Goal: Find specific page/section: Find specific page/section

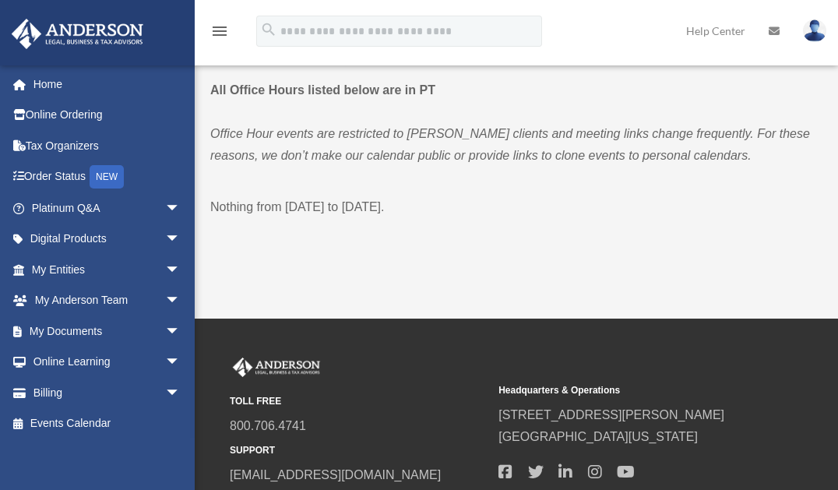
click at [68, 265] on link "My Entities arrow_drop_down" at bounding box center [107, 269] width 193 height 31
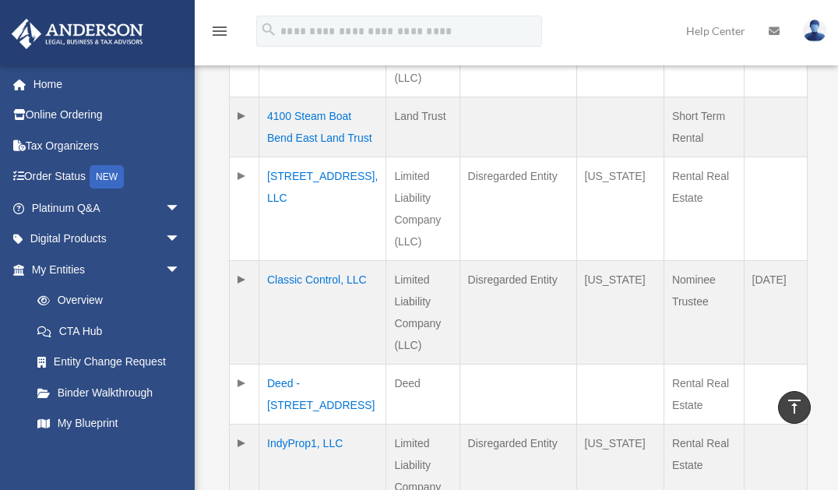
scroll to position [623, 0]
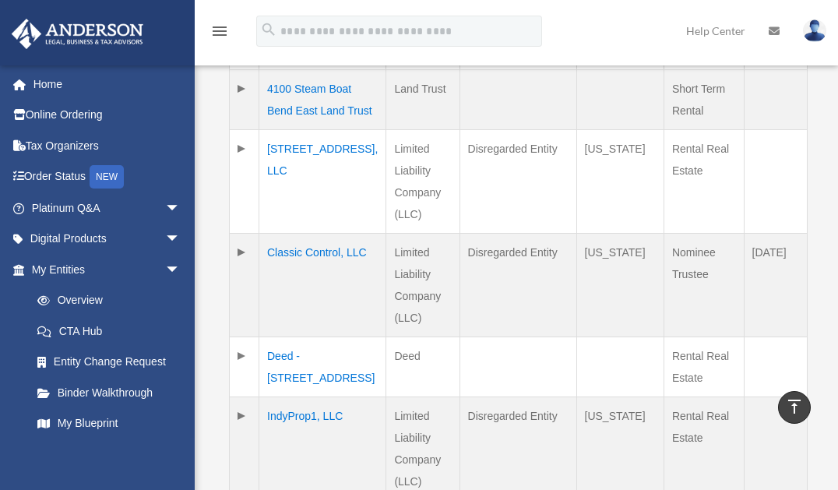
click at [290, 190] on td "6019 Chestnut Ave, LLC" at bounding box center [322, 182] width 127 height 104
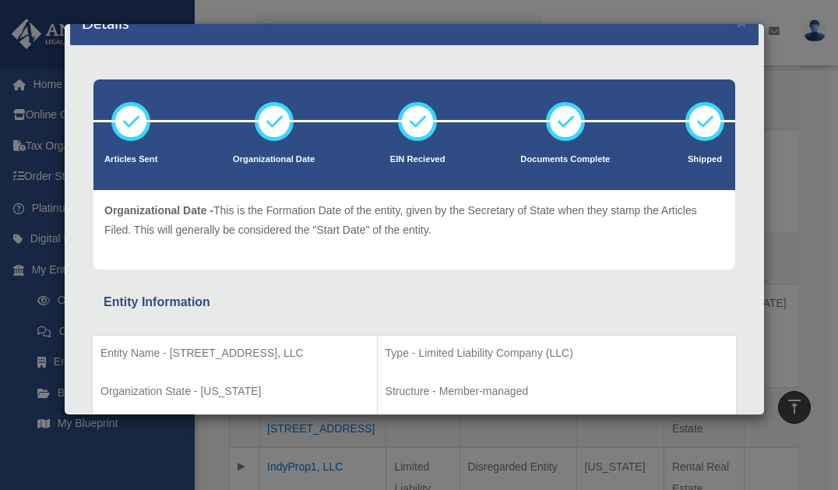
scroll to position [0, 0]
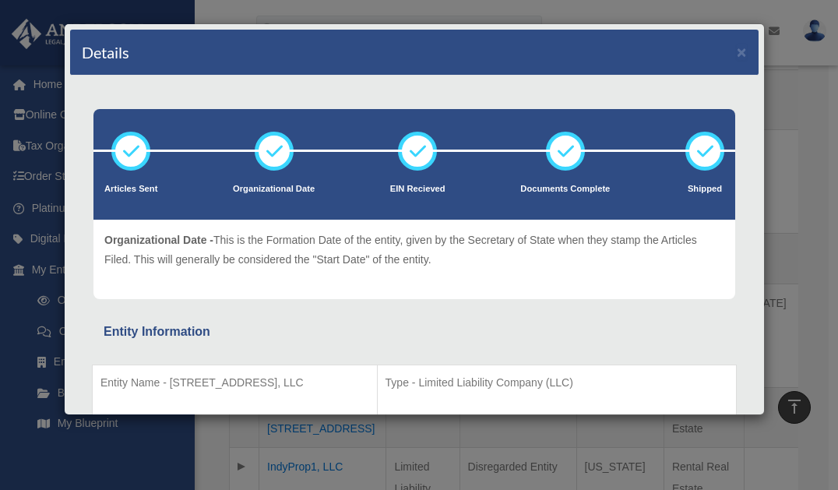
click at [737, 47] on div "Details ×" at bounding box center [414, 53] width 688 height 46
click at [737, 48] on button "×" at bounding box center [742, 52] width 10 height 16
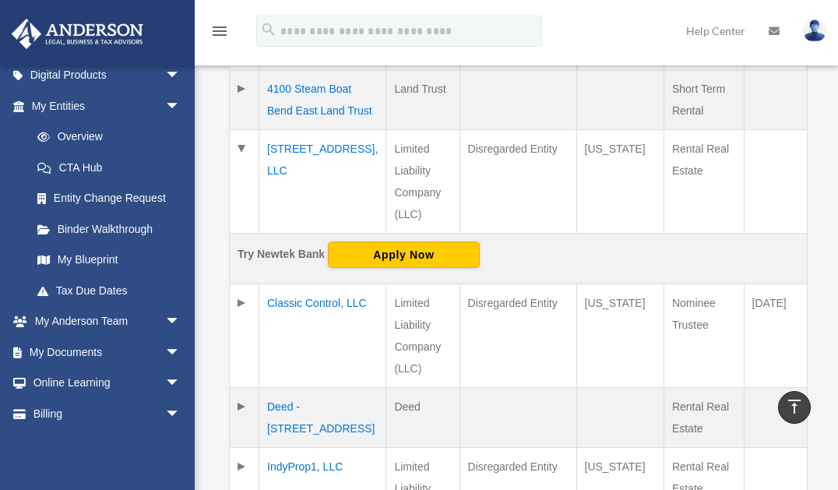
scroll to position [188, 0]
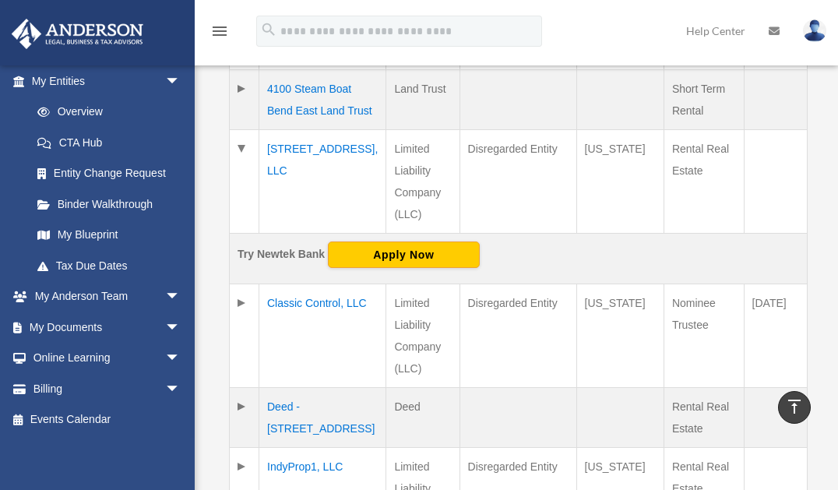
click at [79, 322] on link "My Documents arrow_drop_down" at bounding box center [107, 326] width 193 height 31
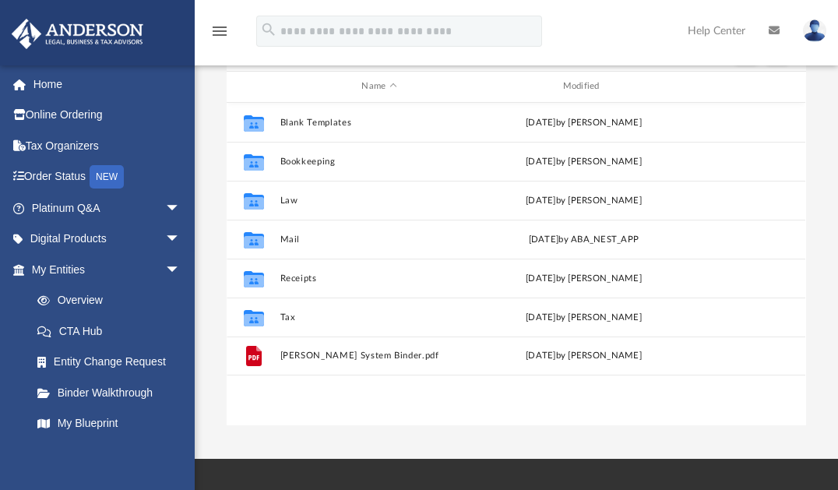
scroll to position [187, 0]
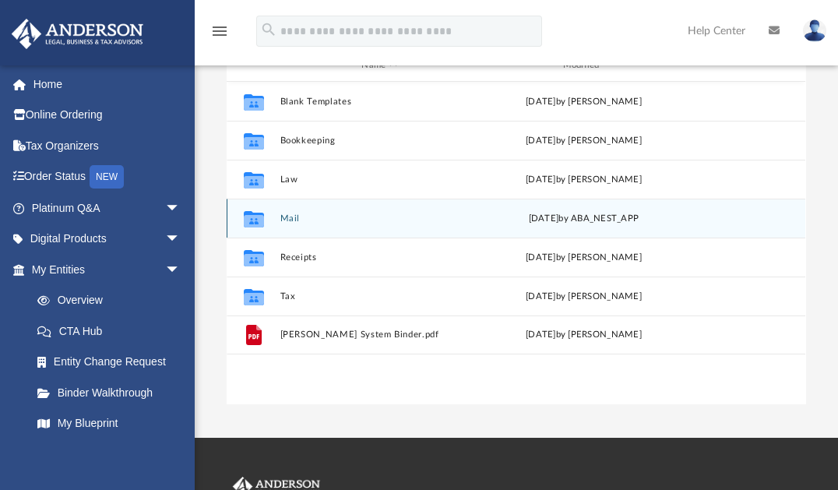
click at [513, 216] on div "[DATE] by ABA_NEST_APP" at bounding box center [584, 218] width 198 height 14
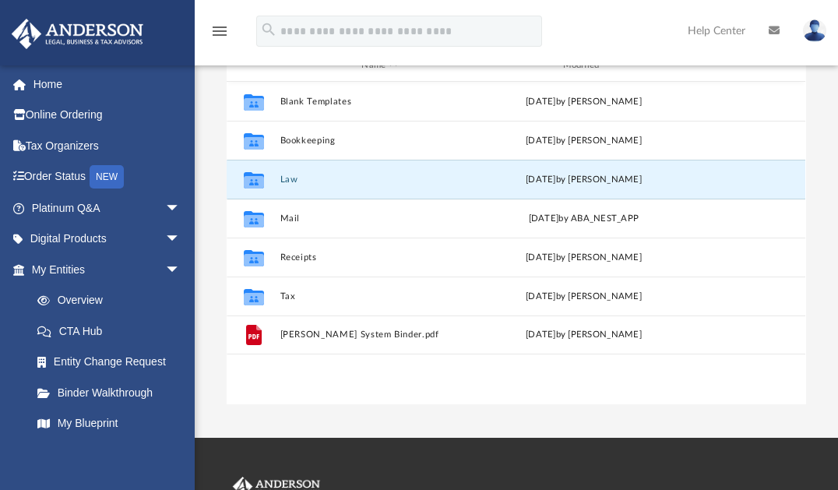
click at [286, 179] on button "Law" at bounding box center [379, 179] width 198 height 10
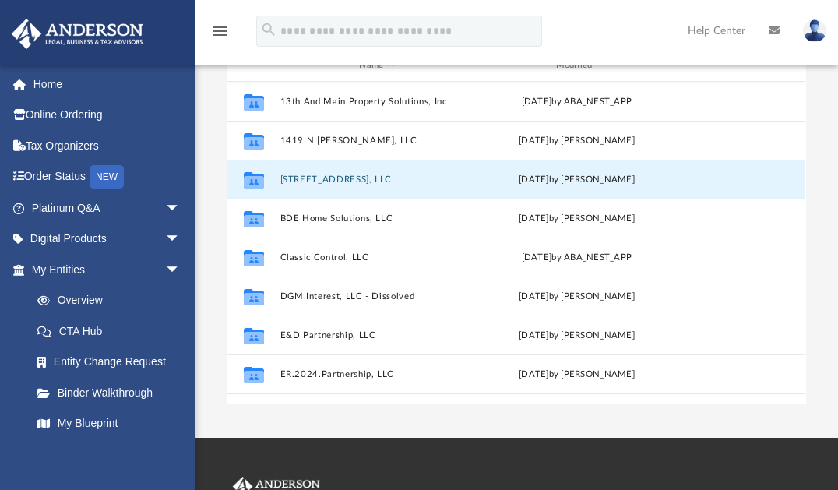
click at [351, 174] on button "[STREET_ADDRESS], LLC" at bounding box center [376, 179] width 193 height 10
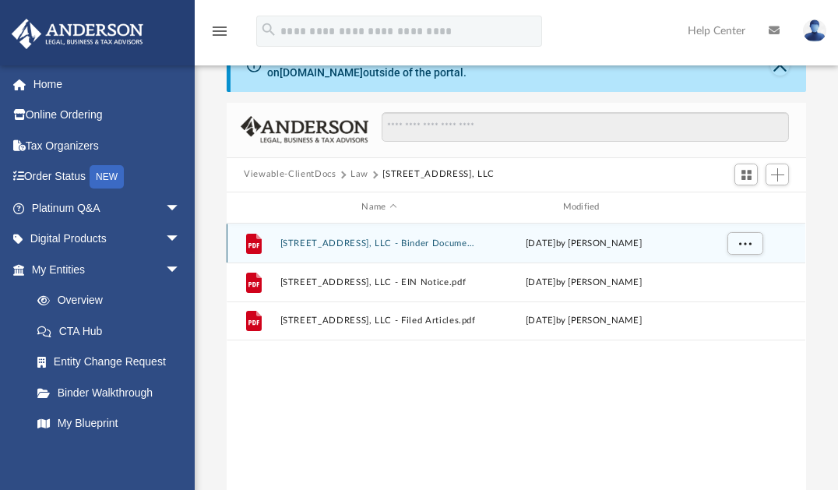
scroll to position [0, 0]
